Goal: Information Seeking & Learning: Get advice/opinions

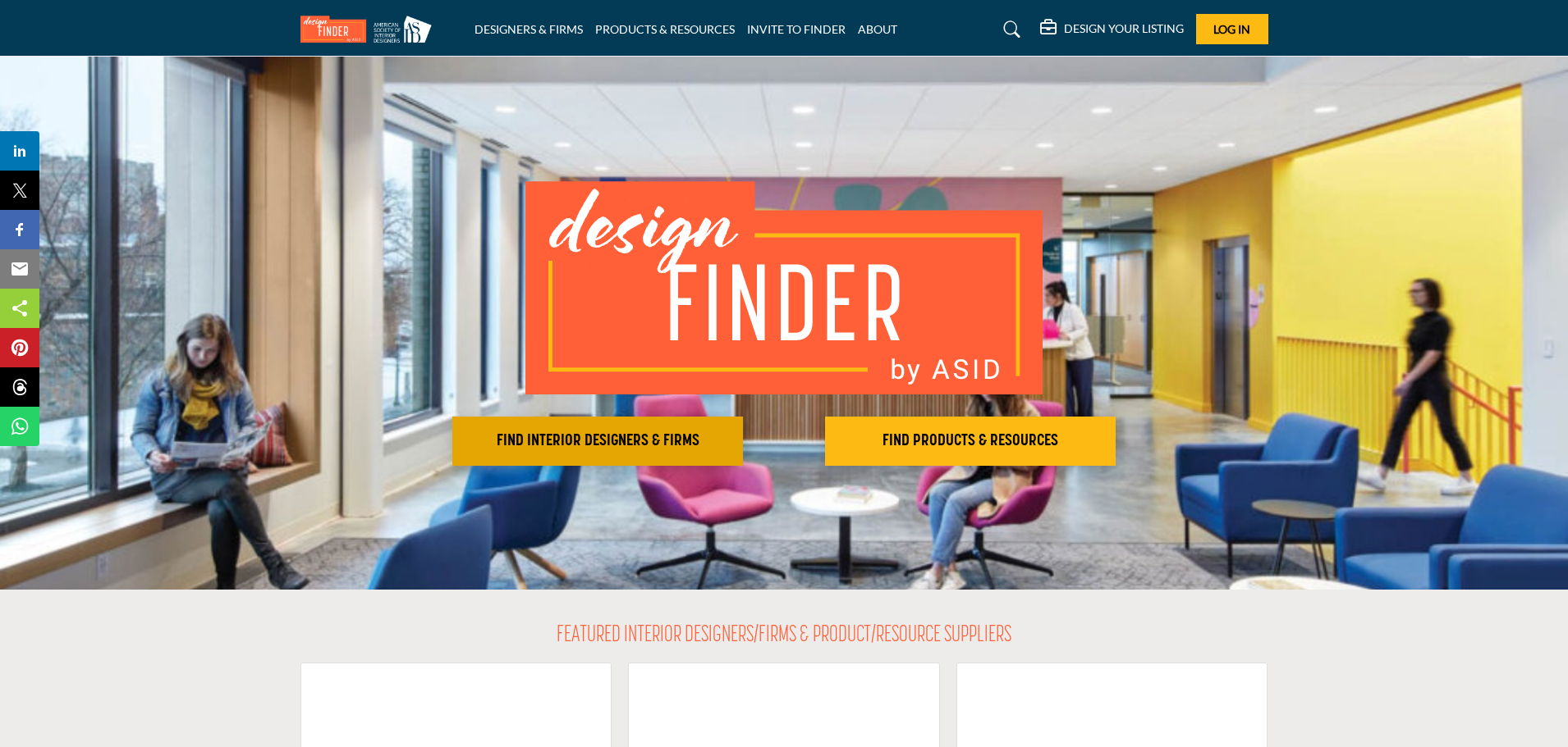
click at [632, 440] on h2 "FIND INTERIOR DESIGNERS & FIRMS" at bounding box center [597, 441] width 280 height 20
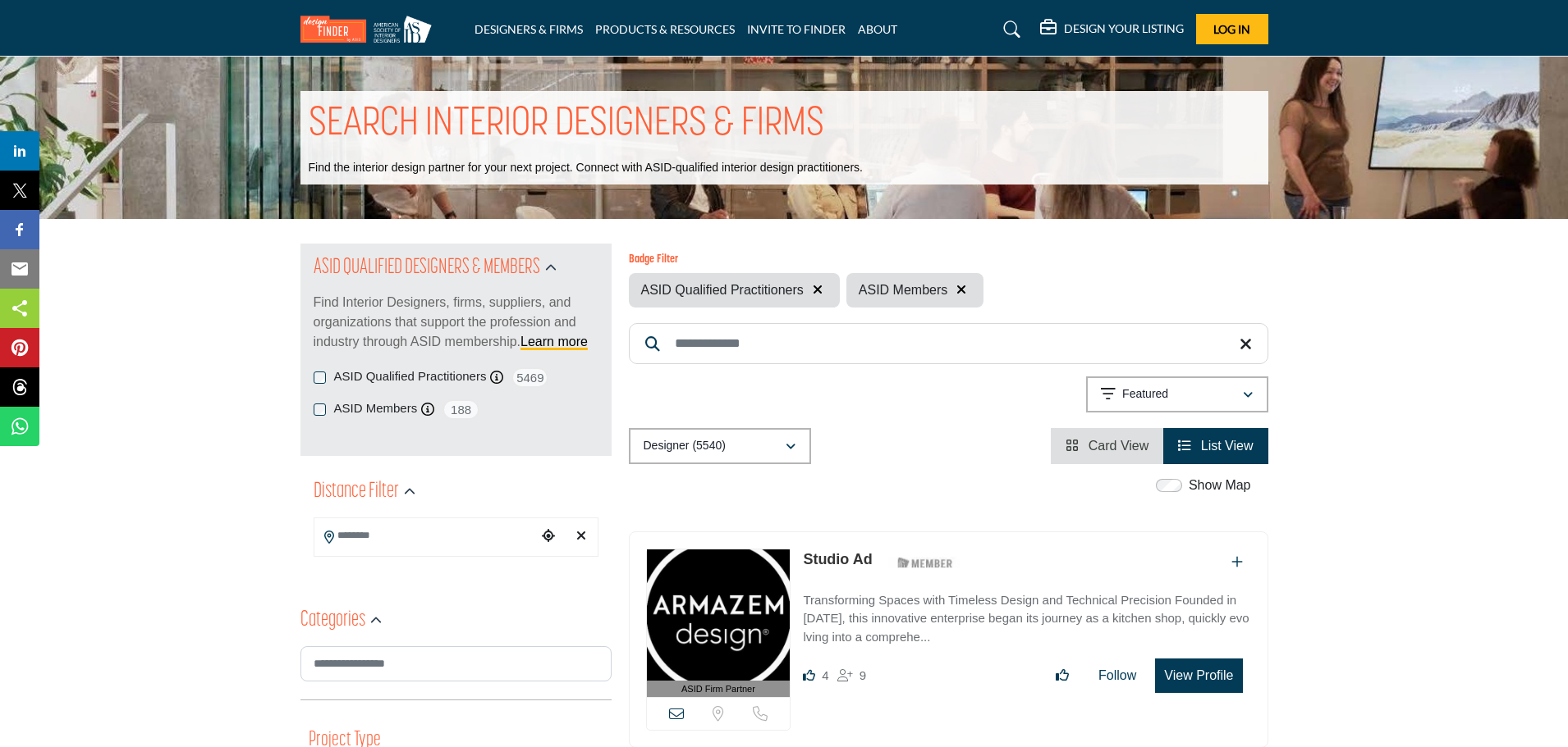
click at [490, 547] on input "Search Location" at bounding box center [425, 536] width 222 height 32
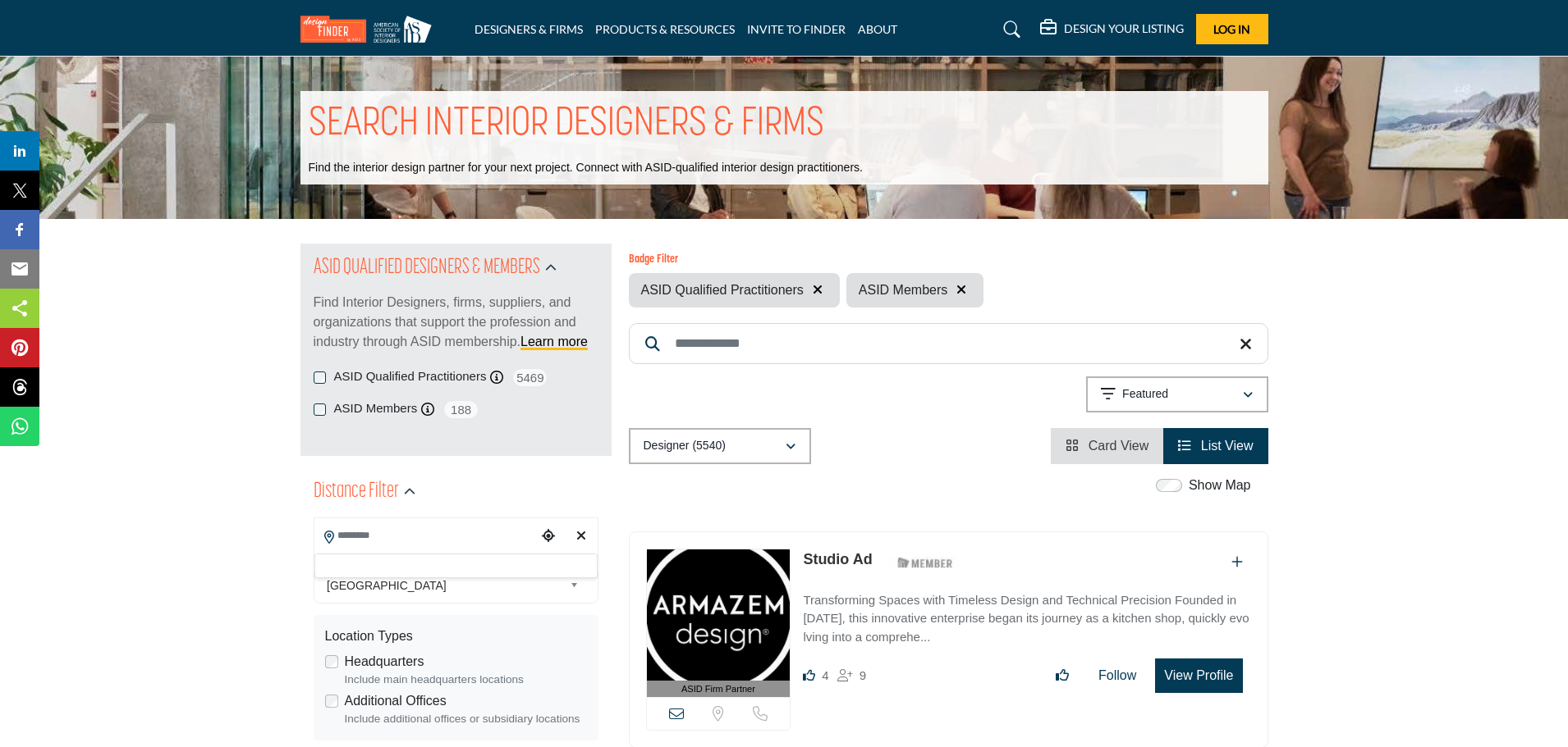
click at [386, 585] on span "United States" at bounding box center [445, 586] width 236 height 20
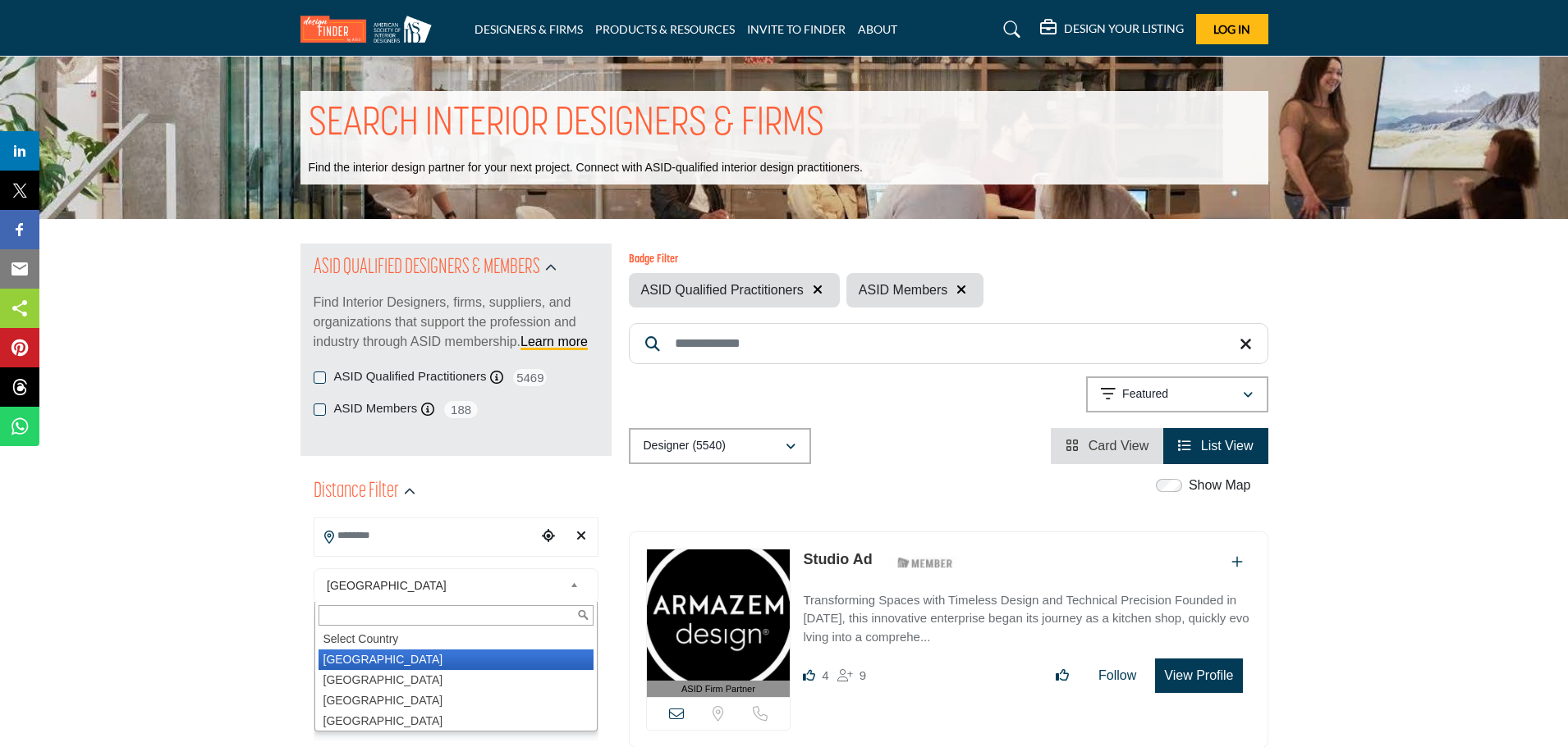
click at [349, 655] on li "United States" at bounding box center [455, 660] width 275 height 21
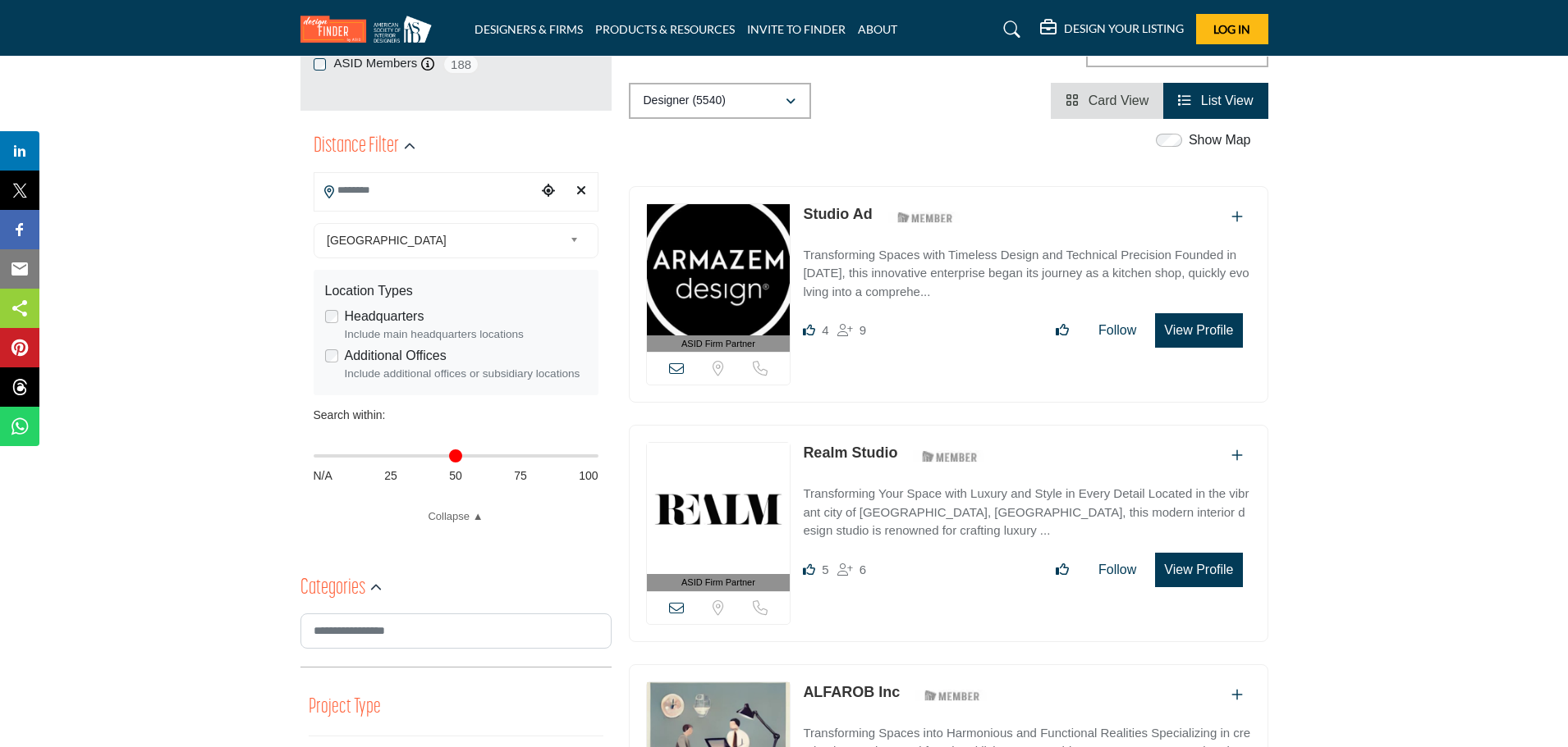
scroll to position [292, 0]
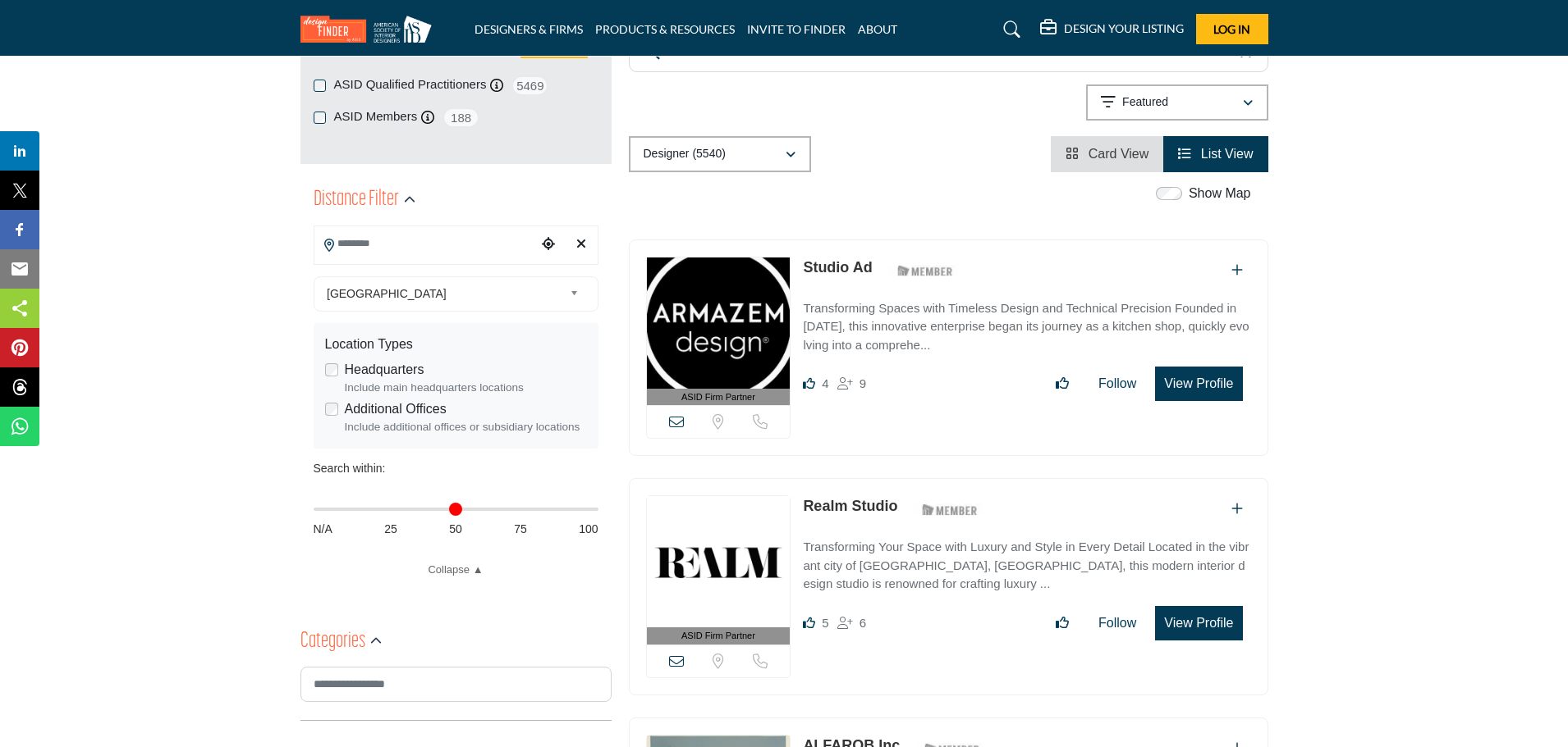
click at [546, 242] on icon "Choose your current location" at bounding box center [548, 244] width 13 height 13
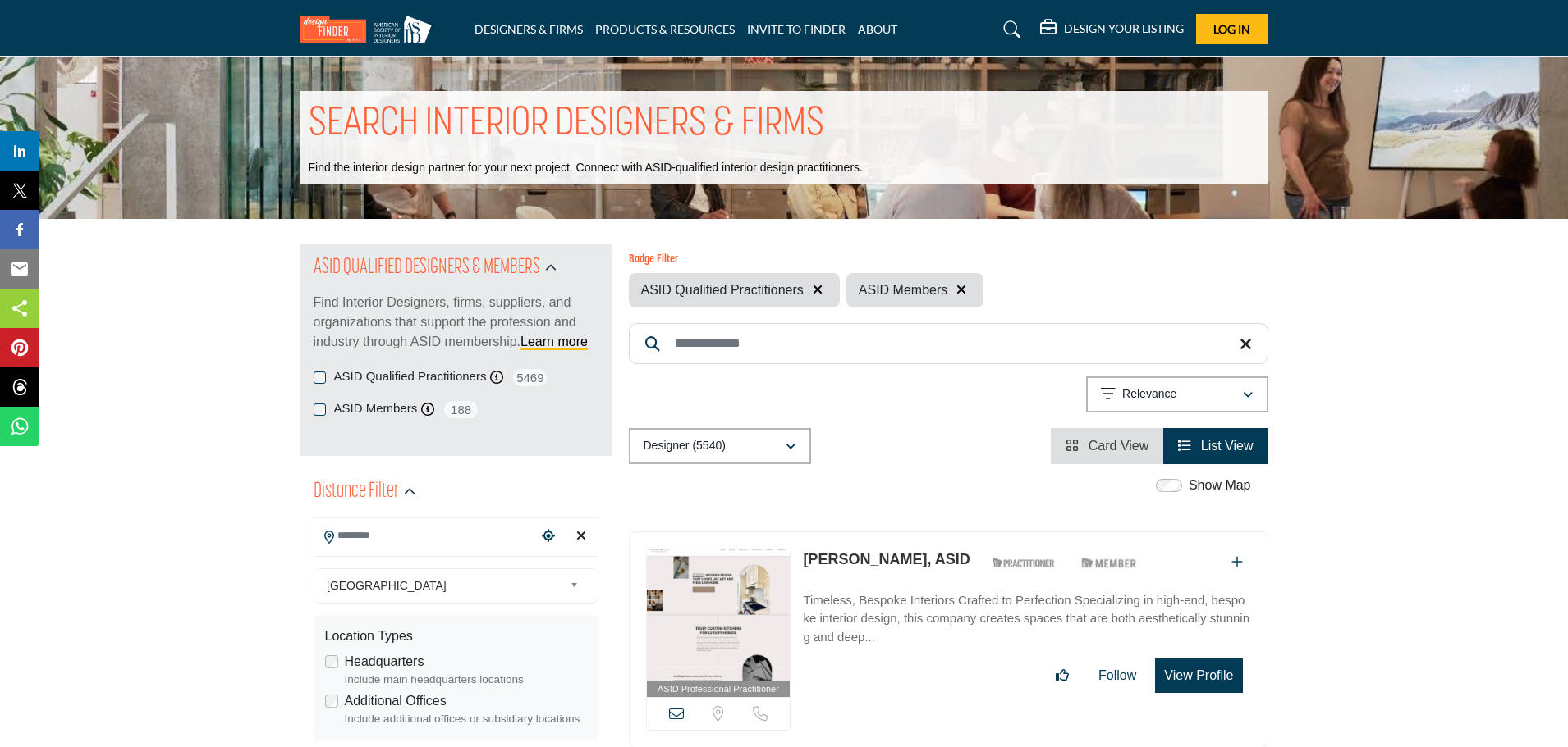
scroll to position [87, 0]
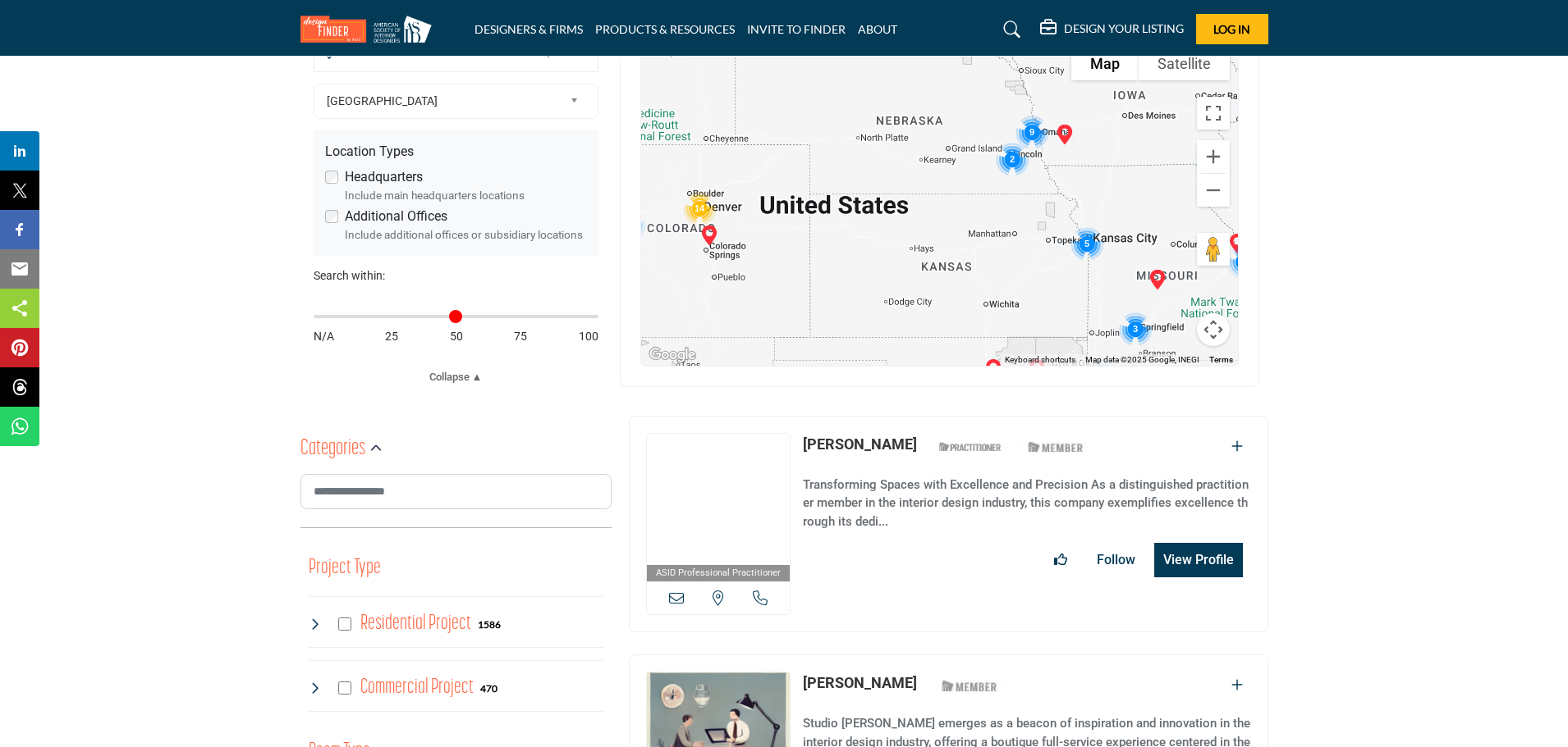
scroll to position [337, 0]
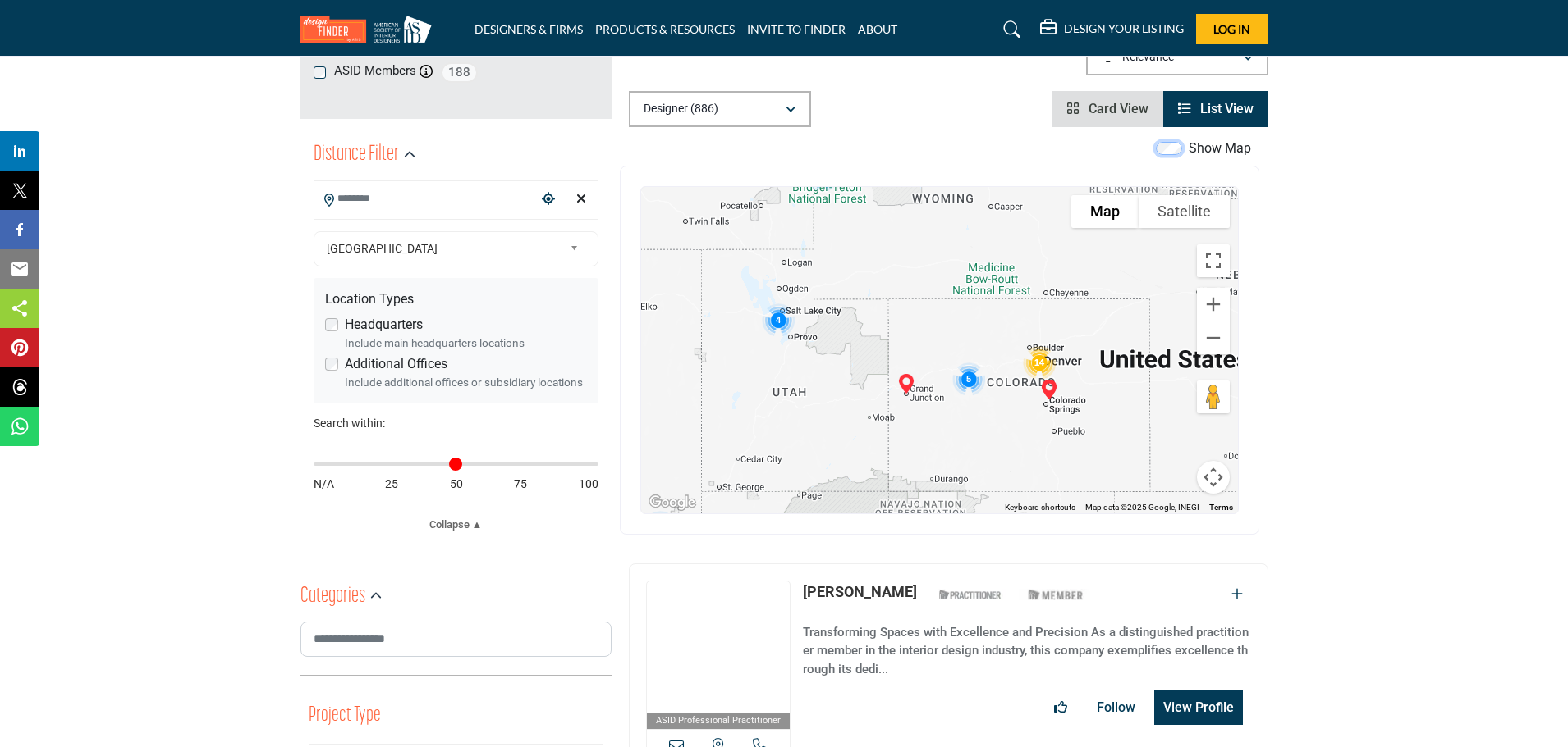
drag, startPoint x: 753, startPoint y: 439, endPoint x: 1050, endPoint y: 98, distance: 452.2
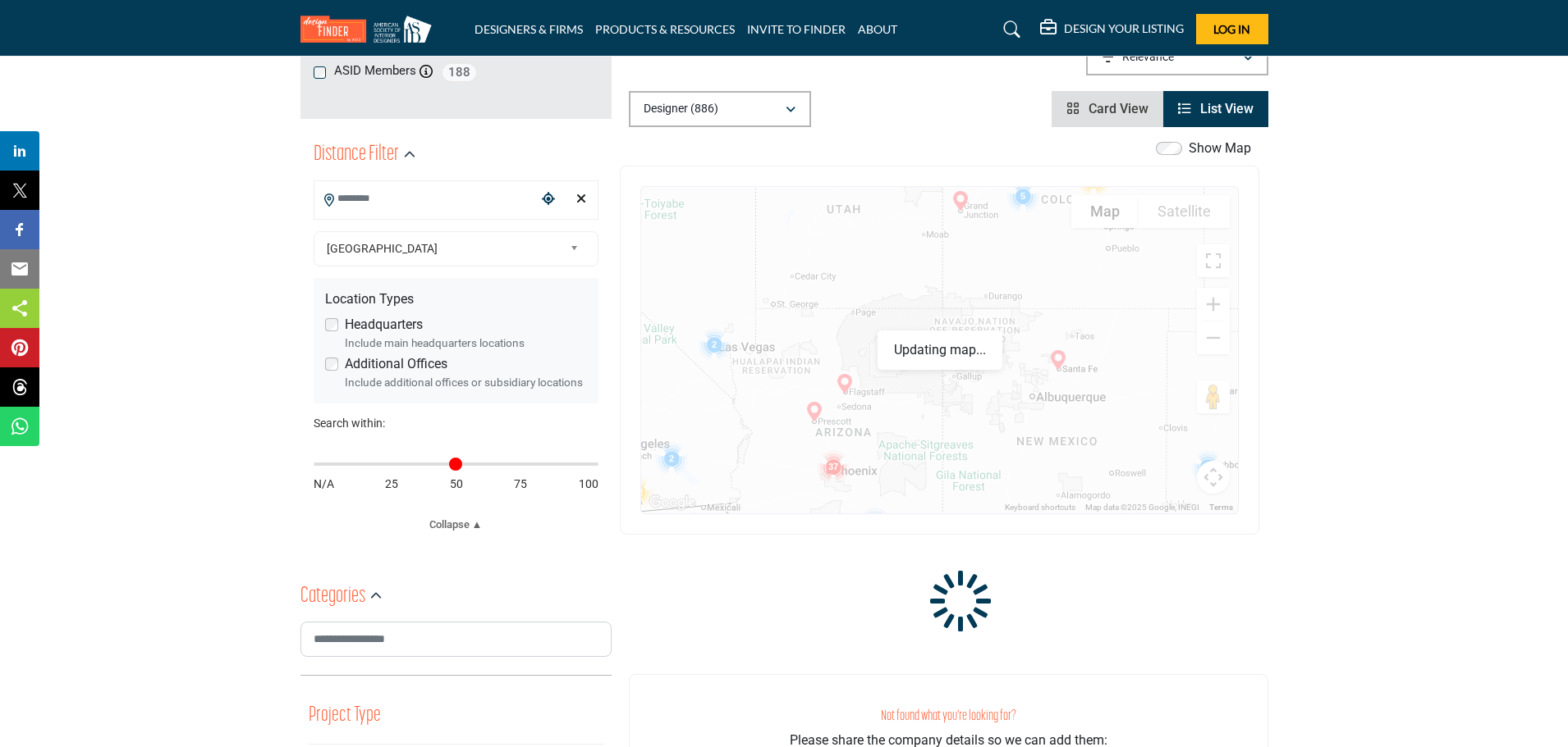
drag, startPoint x: 814, startPoint y: 439, endPoint x: 879, endPoint y: 236, distance: 213.2
click at [879, 236] on div "Casey Sievila, ASID - (HQ) 437 Main St, 81501-2511, USA View Details" at bounding box center [939, 351] width 597 height 327
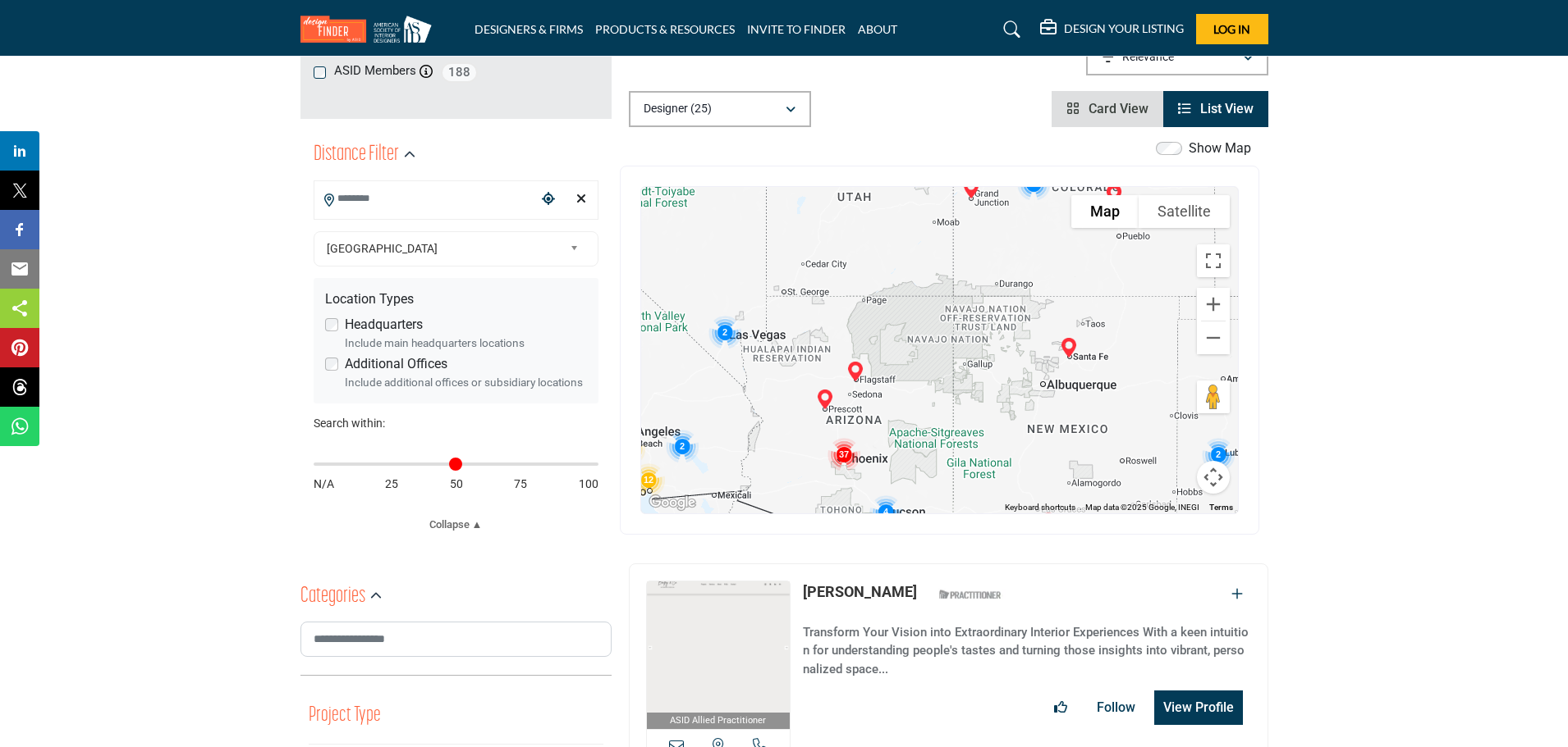
click at [841, 453] on img "Cluster of 37 locations (37 HQ, 0 Branches)\aClick to view companies" at bounding box center [843, 454] width 46 height 46
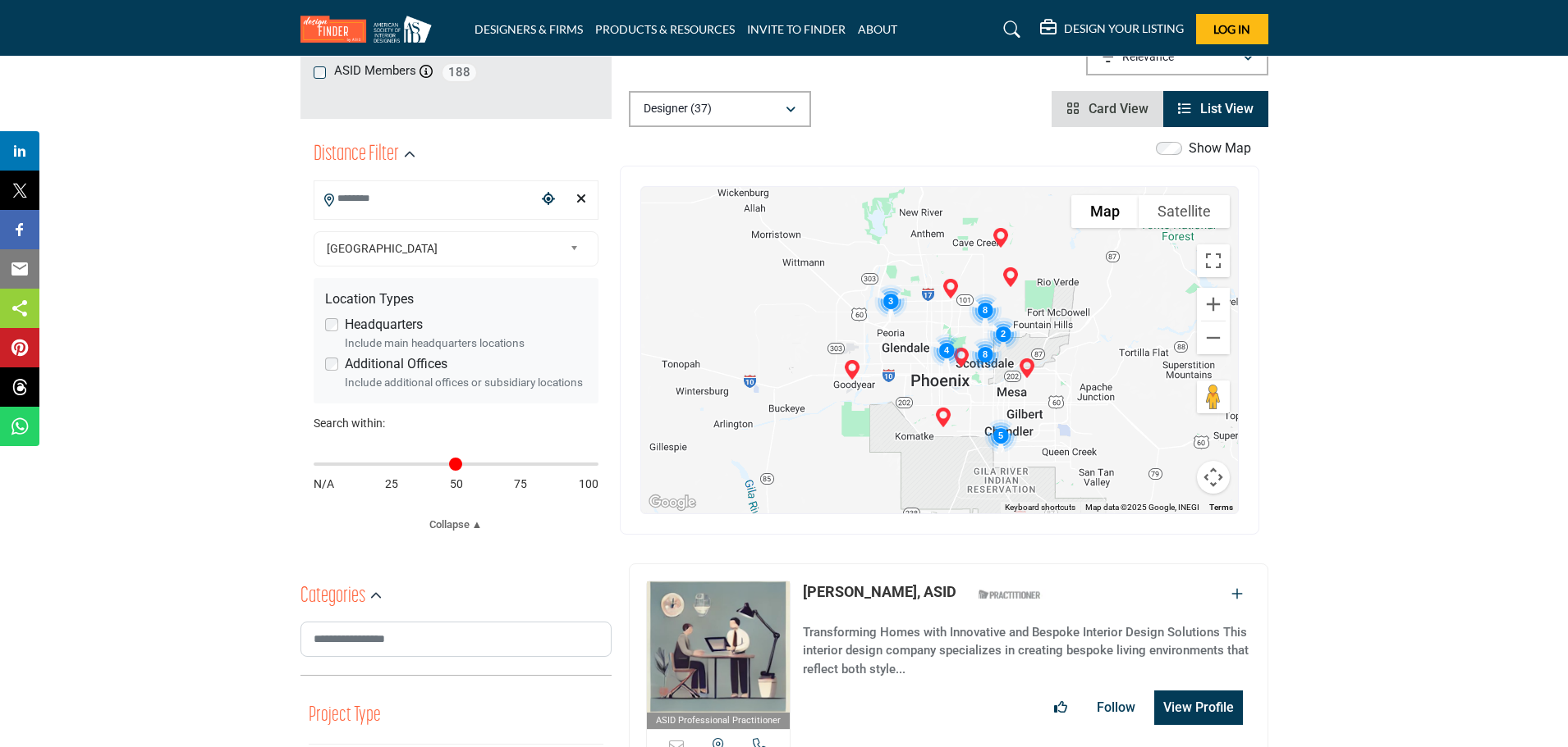
click at [364, 202] on input "Search Location" at bounding box center [425, 199] width 222 height 32
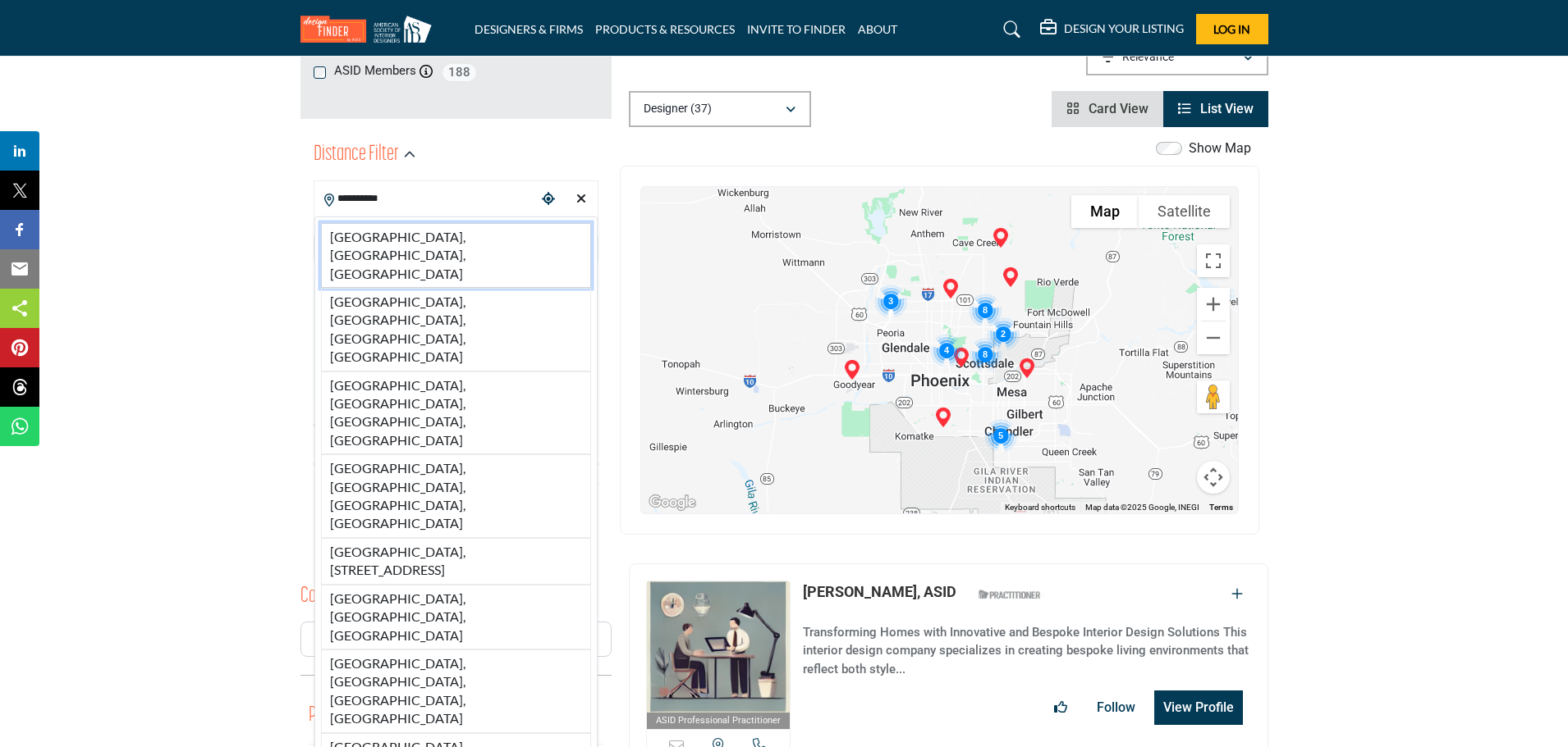
click at [373, 234] on li "Scottsdale, AZ, USA" at bounding box center [456, 255] width 270 height 65
type input "**********"
type input "***"
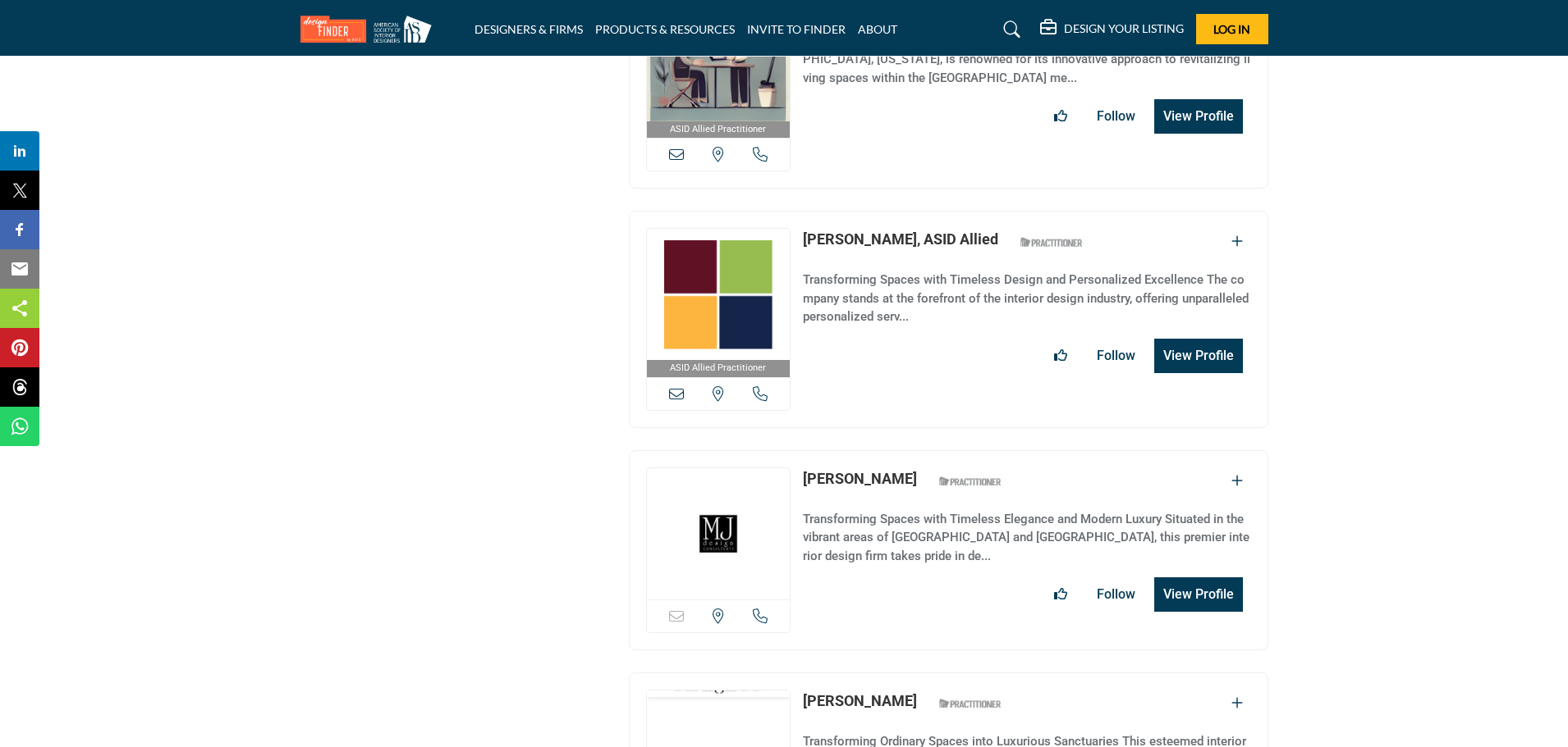
scroll to position [4446, 0]
